Goal: Task Accomplishment & Management: Manage account settings

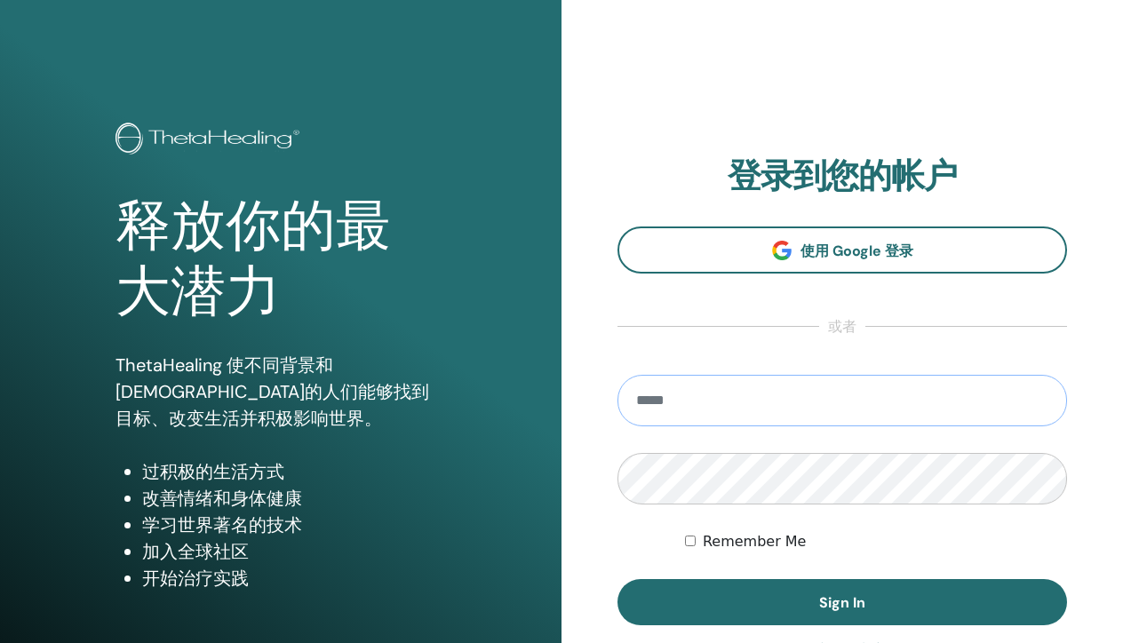
type input "*****"
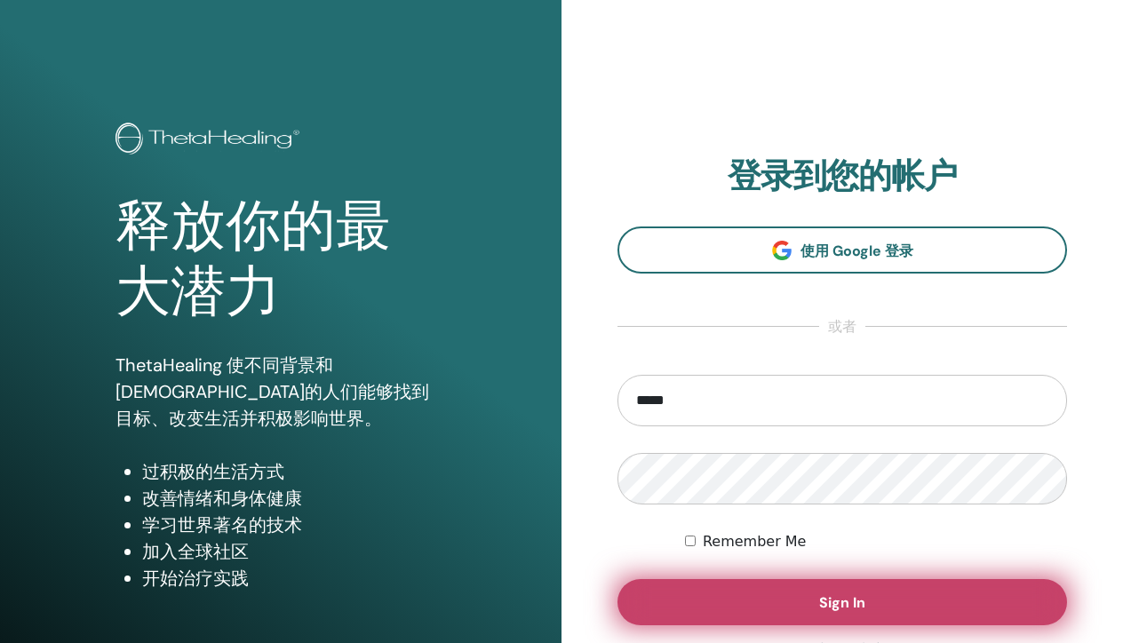
click at [907, 599] on button "Sign In" at bounding box center [841, 602] width 449 height 46
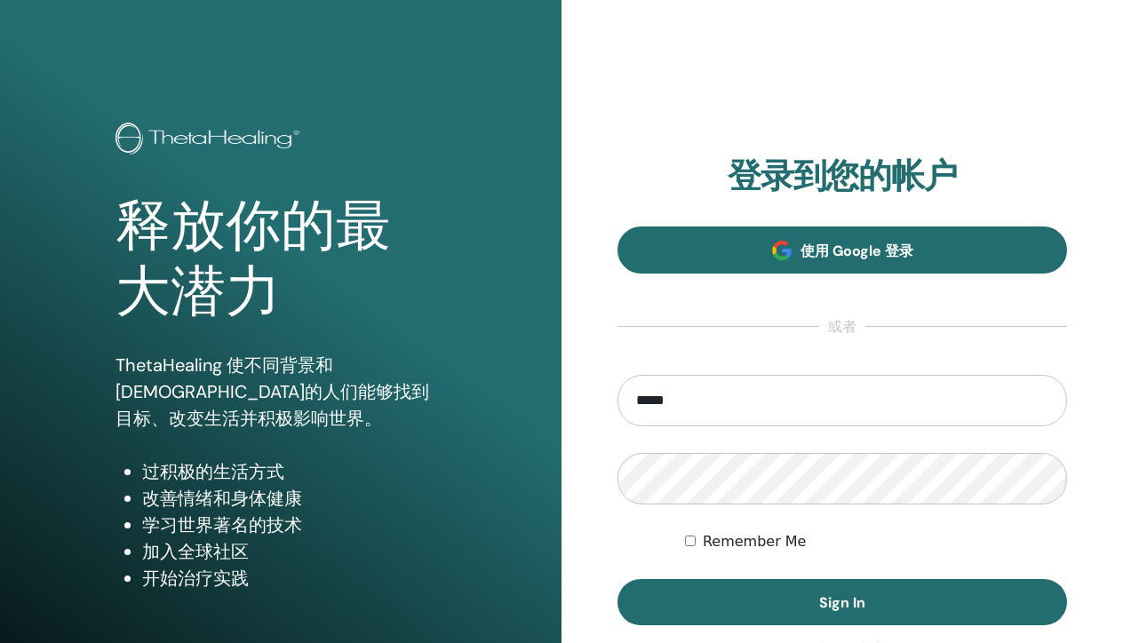
click at [832, 244] on span "使用 Google 登录" at bounding box center [856, 251] width 113 height 19
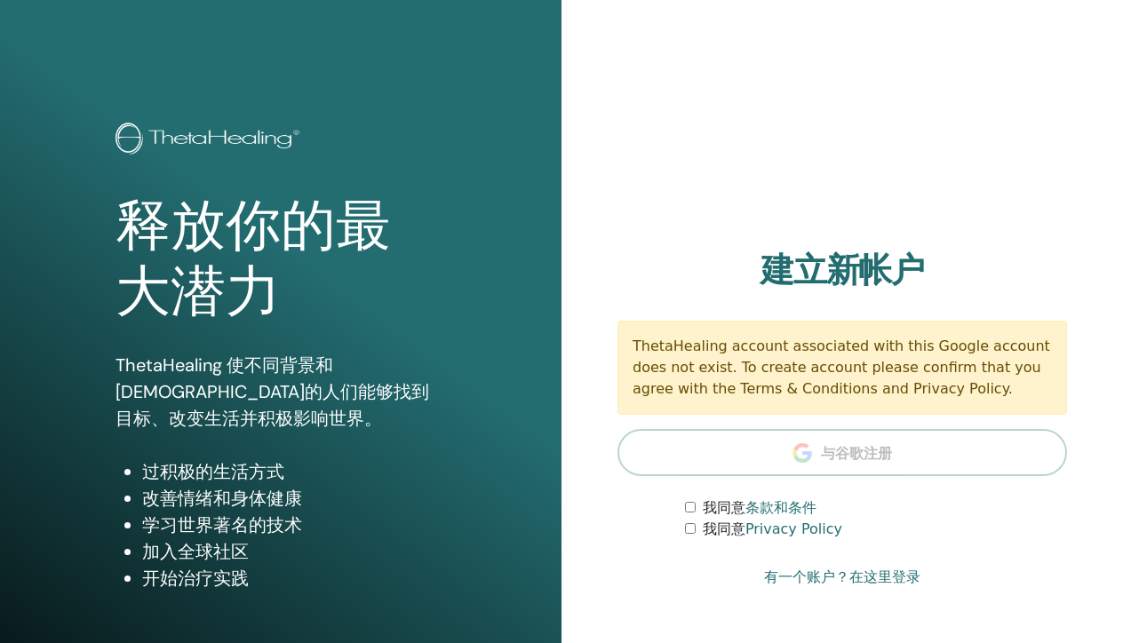
click at [845, 457] on section "建立新帐户 ThetaHealing account associated with this Google account does not exist. …" at bounding box center [841, 395] width 449 height 290
click at [722, 510] on label "我同意 条款和条件" at bounding box center [760, 507] width 114 height 21
click at [726, 528] on label "我同意 Privacy Policy" at bounding box center [772, 529] width 139 height 21
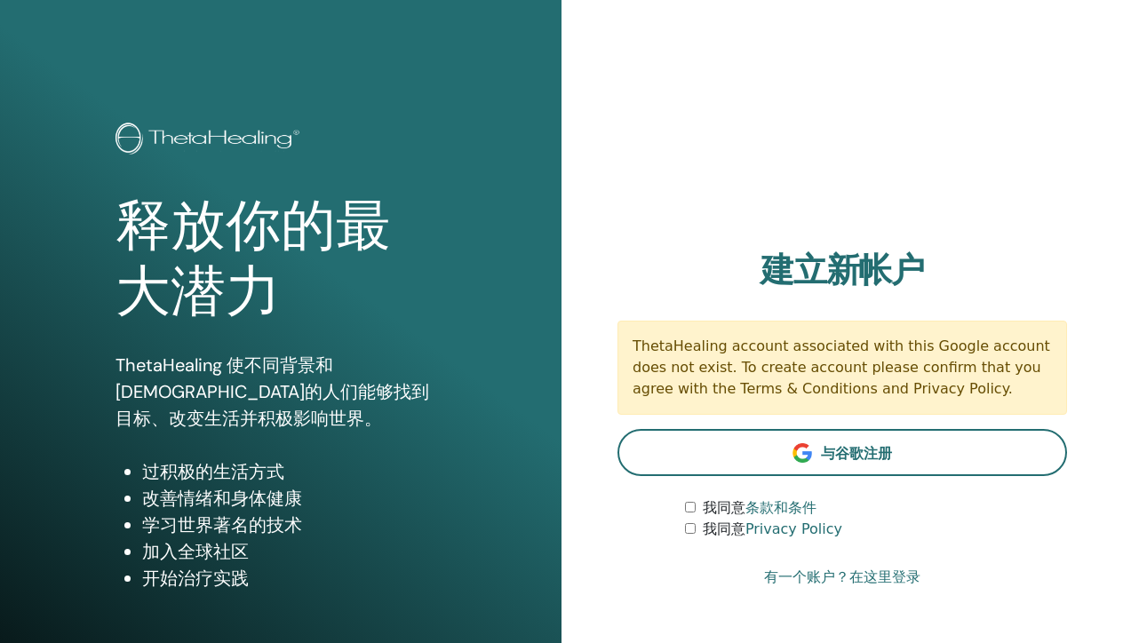
click at [887, 581] on link "有一个账户？在这里登录" at bounding box center [842, 577] width 156 height 21
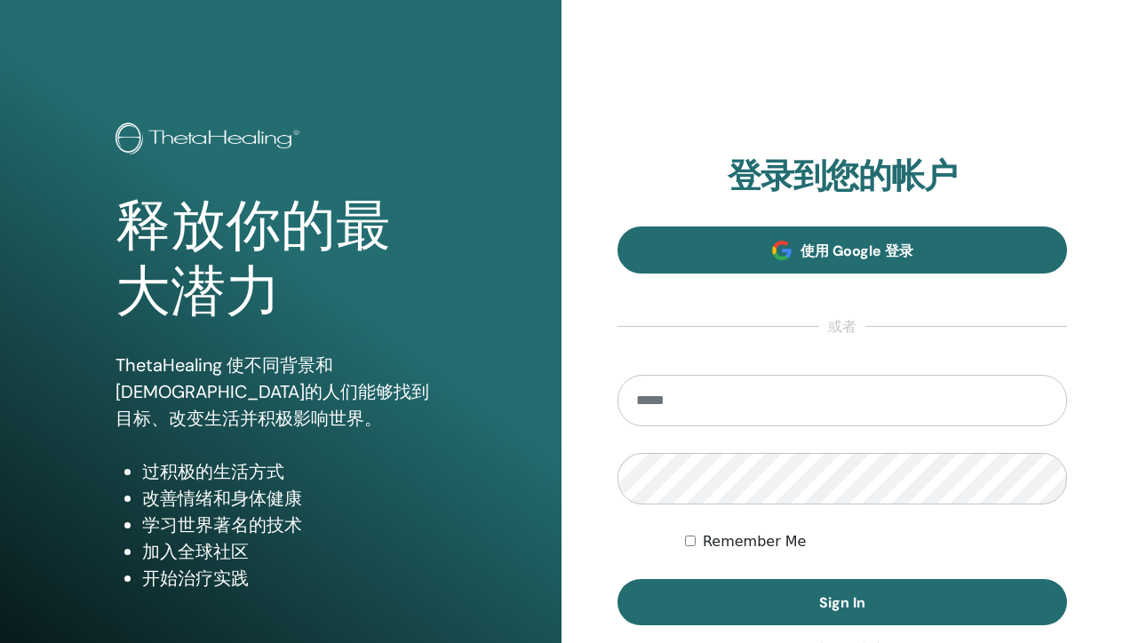
click at [846, 249] on span "使用 Google 登录" at bounding box center [856, 251] width 113 height 19
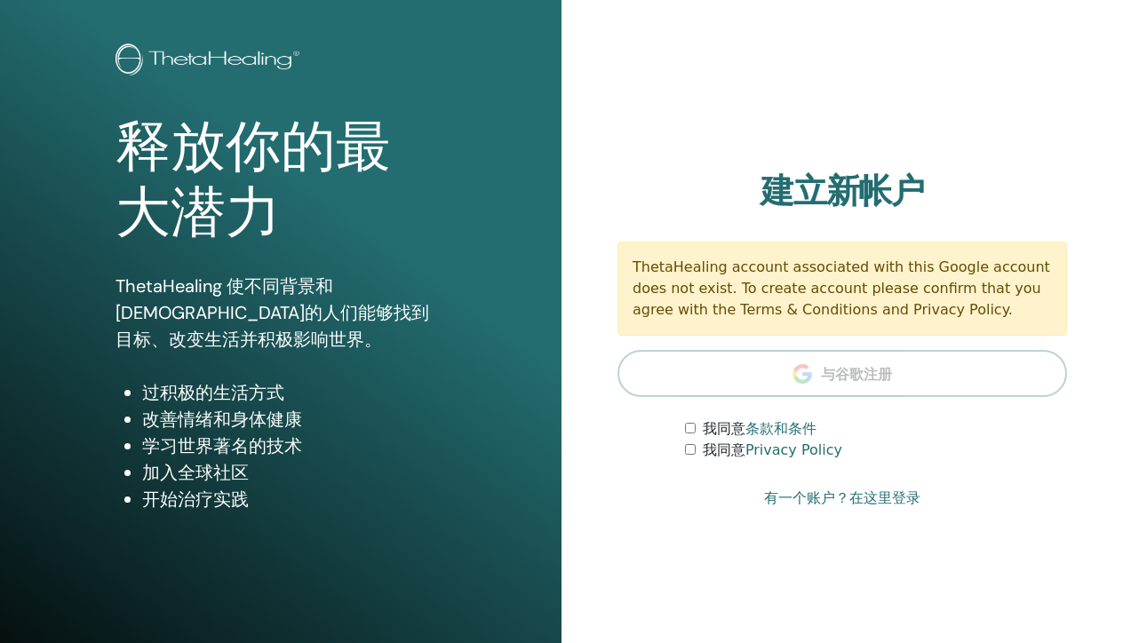
scroll to position [80, 0]
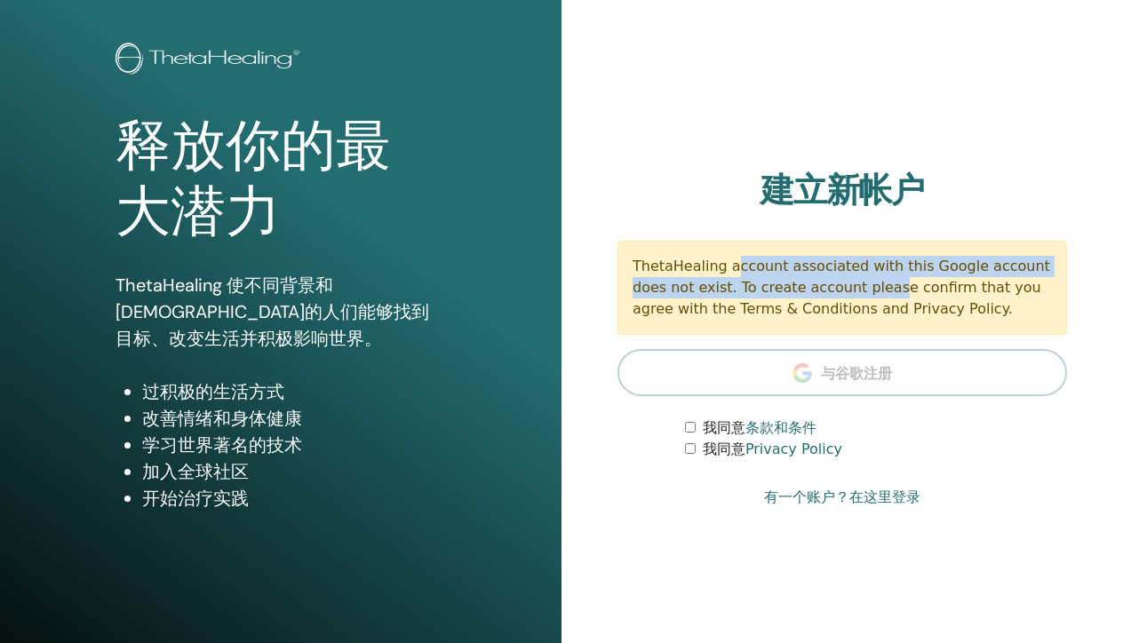
drag, startPoint x: 669, startPoint y: 263, endPoint x: 886, endPoint y: 301, distance: 220.1
click at [860, 298] on div "ThetaHealing account associated with this Google account does not exist. To cre…" at bounding box center [841, 288] width 449 height 94
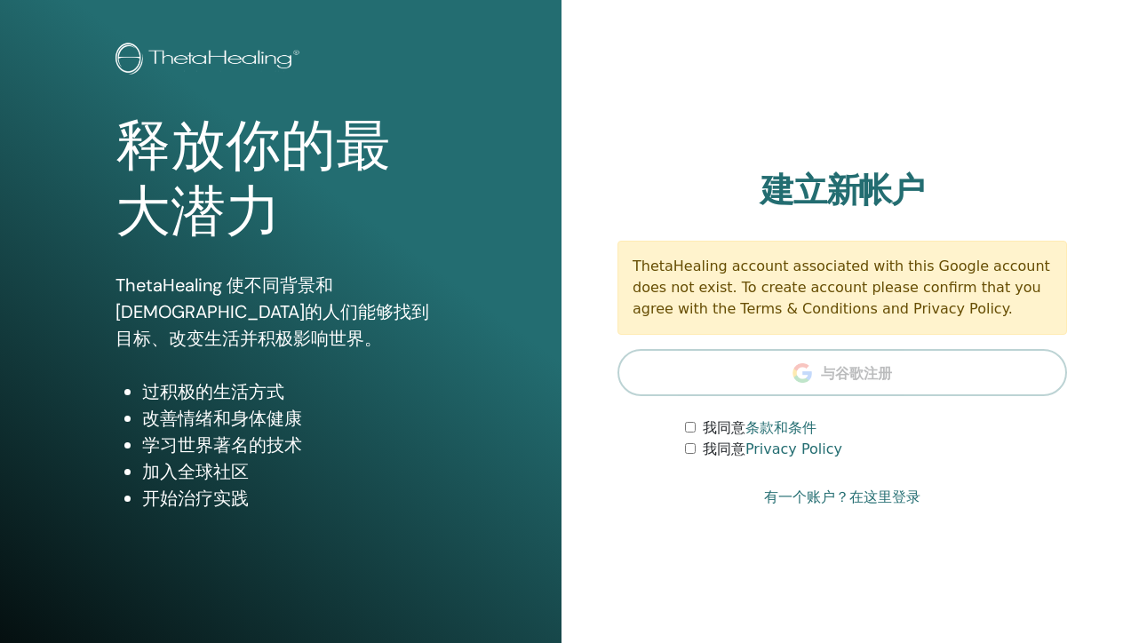
click at [886, 301] on div "ThetaHealing account associated with this Google account does not exist. To cre…" at bounding box center [841, 288] width 449 height 94
drag, startPoint x: 961, startPoint y: 314, endPoint x: 778, endPoint y: 267, distance: 188.7
click at [778, 267] on div "ThetaHealing account associated with this Google account does not exist. To cre…" at bounding box center [841, 288] width 449 height 94
click at [739, 258] on div "ThetaHealing account associated with this Google account does not exist. To cre…" at bounding box center [841, 288] width 449 height 94
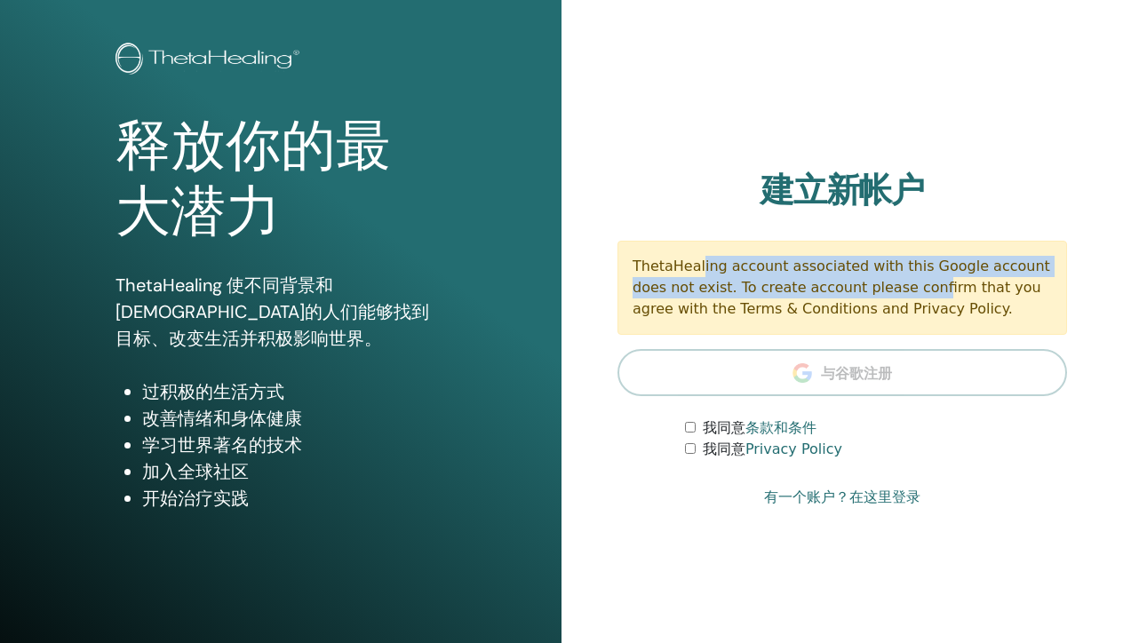
drag, startPoint x: 696, startPoint y: 252, endPoint x: 911, endPoint y: 302, distance: 220.6
click at [854, 289] on div "ThetaHealing account associated with this Google account does not exist. To cre…" at bounding box center [841, 288] width 449 height 94
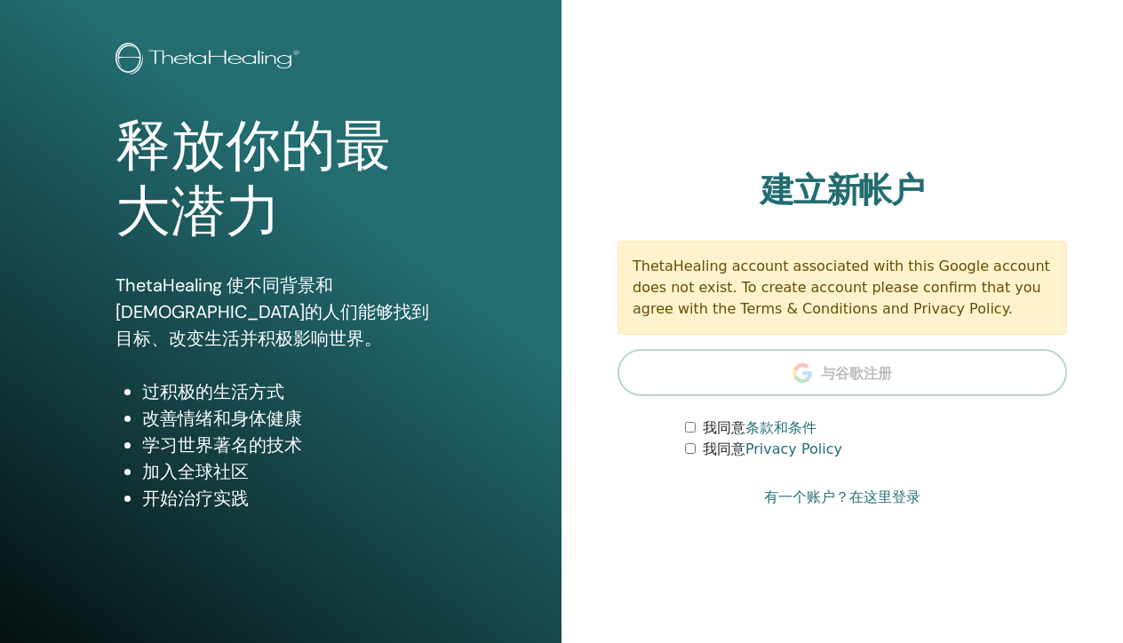
click at [911, 302] on div "ThetaHealing account associated with this Google account does not exist. To cre…" at bounding box center [841, 288] width 449 height 94
click at [777, 429] on link "条款和条件" at bounding box center [780, 427] width 71 height 17
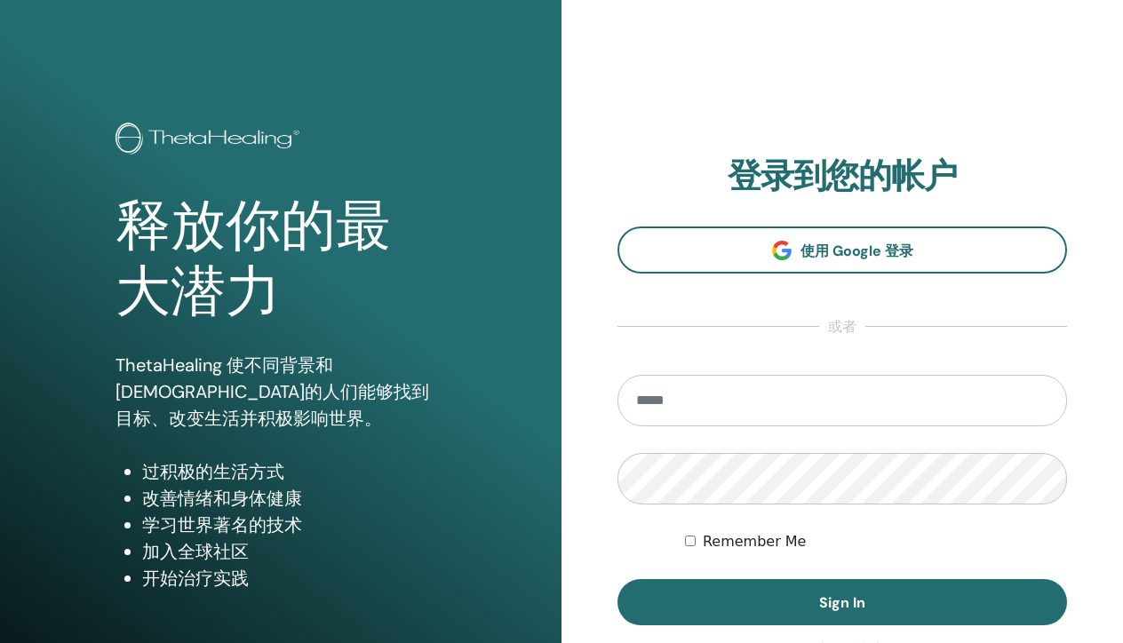
click at [727, 409] on input "email" at bounding box center [841, 401] width 449 height 52
type input "*"
type input "**********"
click at [864, 504] on form "**********" at bounding box center [841, 500] width 449 height 250
click at [842, 602] on button "Sign In" at bounding box center [841, 602] width 449 height 46
